Goal: Transaction & Acquisition: Purchase product/service

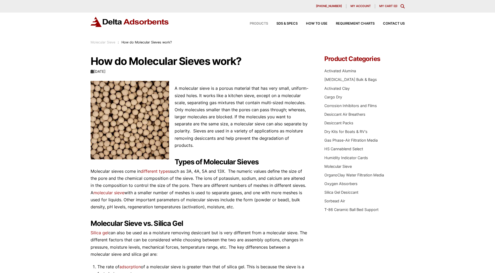
click at [262, 23] on span "Products" at bounding box center [259, 23] width 18 height 3
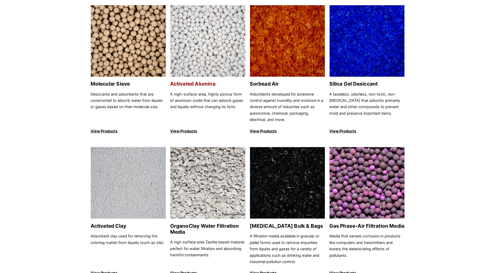
scroll to position [33, 0]
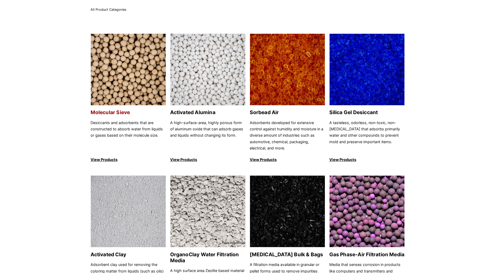
click at [131, 79] on img at bounding box center [128, 70] width 75 height 72
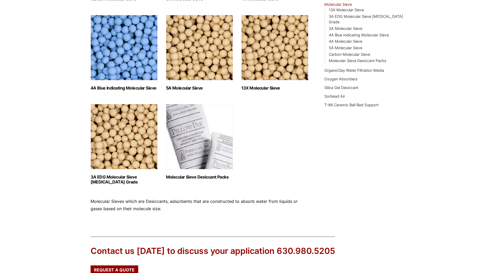
scroll to position [164, 0]
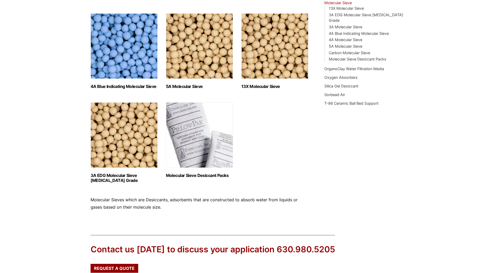
click at [128, 140] on img "Visit product category 3A EDG Molecular Sieve Ethanol Grade" at bounding box center [124, 134] width 67 height 65
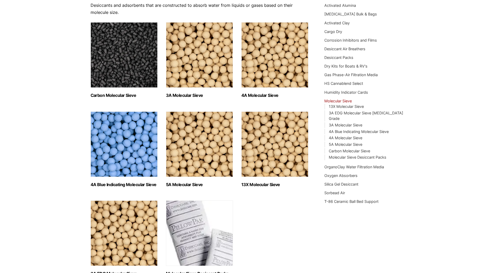
scroll to position [0, 0]
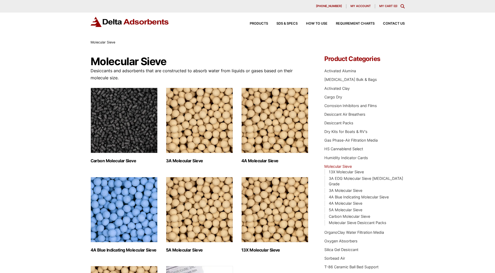
click at [194, 146] on img "Visit product category 3A Molecular Sieve" at bounding box center [199, 120] width 67 height 65
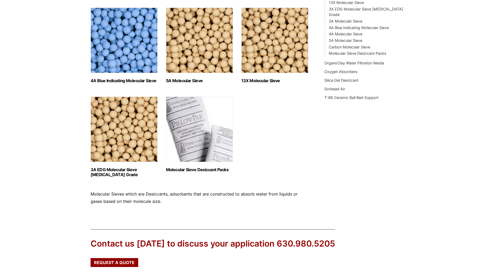
scroll to position [131, 0]
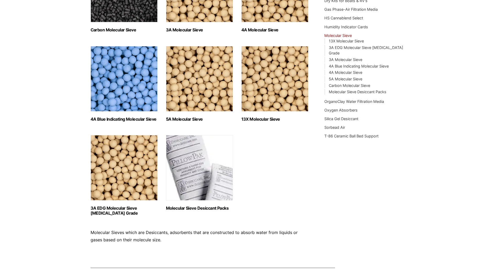
click at [139, 167] on img "Visit product category 3A EDG Molecular Sieve Ethanol Grade" at bounding box center [124, 167] width 67 height 65
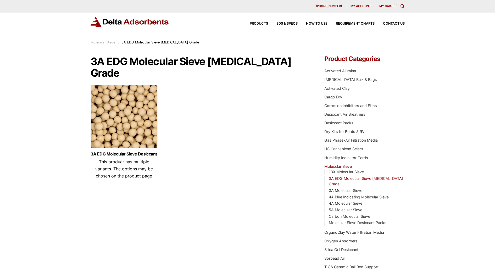
click at [141, 125] on img at bounding box center [124, 117] width 67 height 65
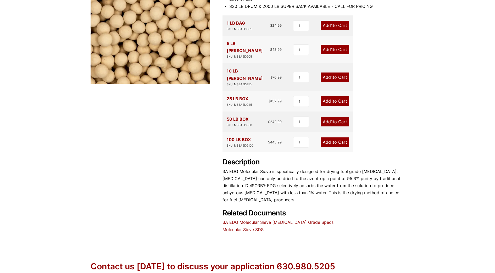
scroll to position [178, 0]
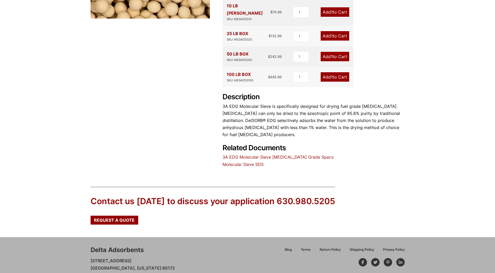
click at [284, 154] on link "3A EDG Molecular Sieve Ethanol Grade Specs" at bounding box center [278, 156] width 111 height 5
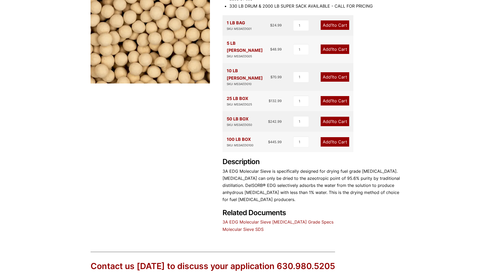
scroll to position [65, 0]
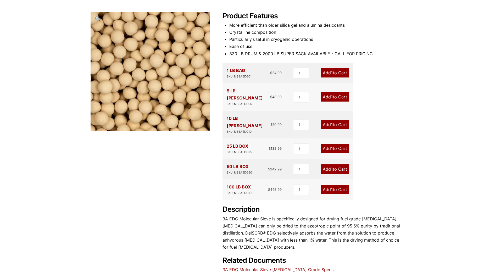
click at [56, 33] on div "Our website has detected that you are using an outdated browser that will preve…" at bounding box center [247, 171] width 495 height 472
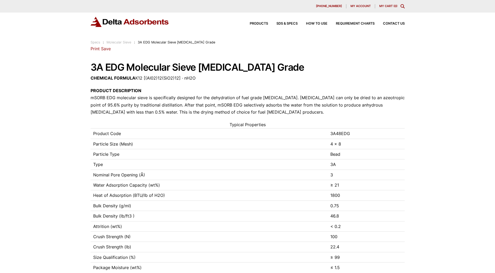
click at [224, 112] on p "PRODUCT DESCRIPTION mSORB EDG molecular sieve is specifically designed for the …" at bounding box center [248, 101] width 314 height 29
click at [108, 49] on link "Save" at bounding box center [106, 48] width 10 height 5
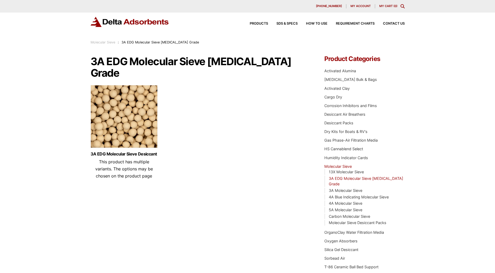
click at [89, 118] on div "Our website has detected that you are using an outdated browser that will preve…" at bounding box center [247, 199] width 495 height 399
click at [103, 113] on img at bounding box center [124, 117] width 67 height 65
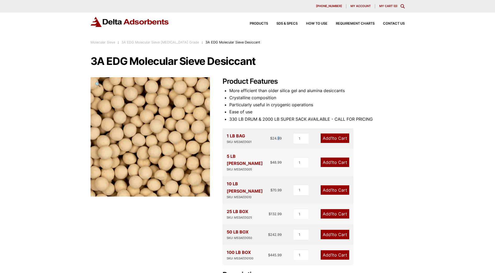
click at [278, 140] on div "1 LB BAG SKU: MS3AEDG01 $ 24.99" at bounding box center [254, 138] width 55 height 12
drag, startPoint x: 278, startPoint y: 140, endPoint x: 269, endPoint y: 139, distance: 9.0
click at [269, 139] on div "1 LB BAG SKU: MS3AEDG01 $ 24.99" at bounding box center [254, 138] width 55 height 12
drag, startPoint x: 272, startPoint y: 139, endPoint x: 278, endPoint y: 139, distance: 6.5
click at [278, 139] on bdi "$ 24.99" at bounding box center [276, 138] width 12 height 4
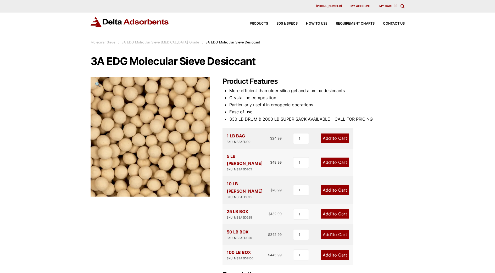
drag, startPoint x: 278, startPoint y: 139, endPoint x: 228, endPoint y: 136, distance: 49.8
click at [228, 136] on div "1 LB BAG SKU: MS3AEDG01" at bounding box center [239, 138] width 25 height 12
drag, startPoint x: 228, startPoint y: 136, endPoint x: 263, endPoint y: 138, distance: 34.4
click at [263, 138] on div "1 LB BAG SKU: MS3AEDG01 $ 24.99" at bounding box center [254, 138] width 55 height 12
click at [259, 160] on div "5 LB PAIL SKU: MS3AEDG05 $ 48.99" at bounding box center [254, 162] width 55 height 19
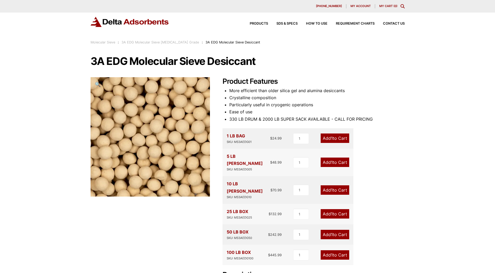
click at [259, 160] on div "5 LB PAIL SKU: MS3AEDG05 $ 48.99" at bounding box center [254, 162] width 55 height 19
drag, startPoint x: 282, startPoint y: 139, endPoint x: 238, endPoint y: 137, distance: 44.1
click at [238, 137] on div "1 LB BAG SKU: MS3AEDG01 $ 24.99 1 Add 1 to Cart" at bounding box center [288, 138] width 131 height 20
drag, startPoint x: 238, startPoint y: 137, endPoint x: 219, endPoint y: 145, distance: 20.7
click at [219, 145] on div "3A EDG Molecular Sieve Desiccant 🔍 Product Features More efficient than older s…" at bounding box center [248, 201] width 314 height 290
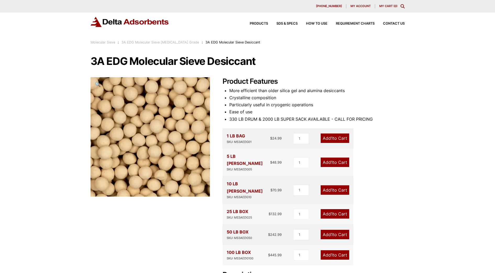
click at [215, 156] on div "3A EDG Molecular Sieve Desiccant 🔍 Product Features More efficient than older s…" at bounding box center [248, 201] width 314 height 290
